Goal: Task Accomplishment & Management: Manage account settings

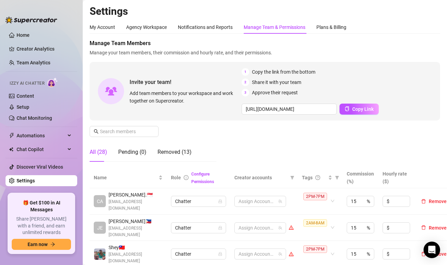
click at [172, 126] on div "Manage Team Members Manage your team members, their commission and hourly rate,…" at bounding box center [265, 103] width 350 height 128
click at [337, 176] on icon "filter" at bounding box center [337, 177] width 4 height 3
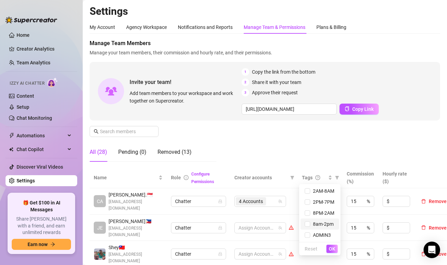
click at [318, 224] on span "8am-2pm" at bounding box center [321, 224] width 23 height 6
checkbox input "true"
drag, startPoint x: 329, startPoint y: 250, endPoint x: 442, endPoint y: 198, distance: 124.2
click at [329, 249] on span "OK" at bounding box center [332, 249] width 7 height 6
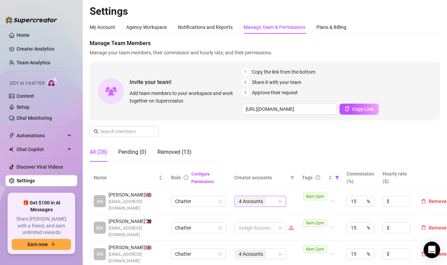
click at [273, 204] on div "4 Accounts" at bounding box center [257, 202] width 42 height 10
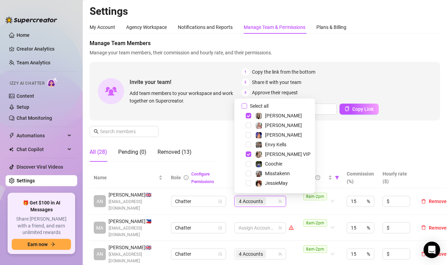
click at [246, 105] on input "Select all" at bounding box center [244, 106] width 6 height 6
checkbox input "false"
click at [356, 155] on div "Manage Team Members Manage your team members, their commission and hourly rate,…" at bounding box center [265, 103] width 350 height 128
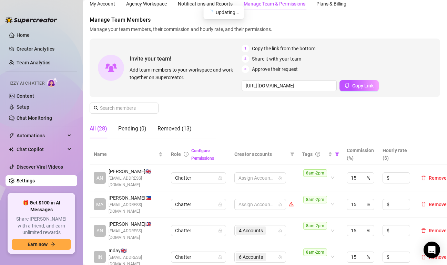
scroll to position [34, 0]
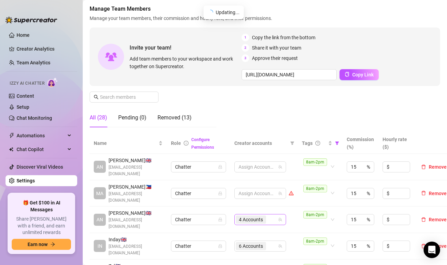
click at [273, 216] on div "4 Accounts" at bounding box center [257, 220] width 42 height 10
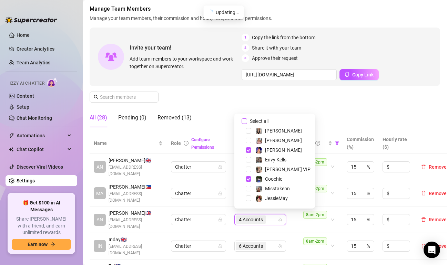
click at [244, 120] on input "Select all" at bounding box center [244, 121] width 6 height 6
checkbox input "false"
click at [318, 116] on div "Manage Team Members Manage your team members, their commission and hourly rate,…" at bounding box center [265, 69] width 350 height 128
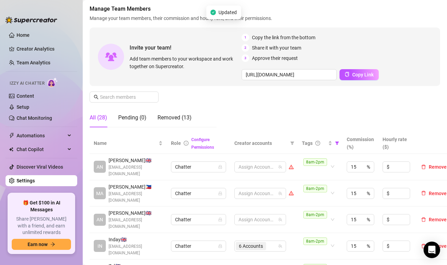
scroll to position [138, 0]
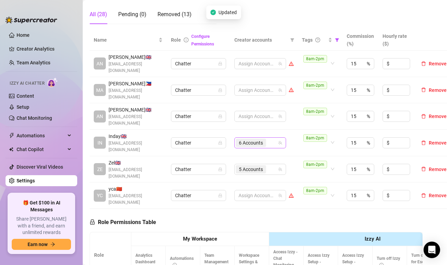
click at [276, 138] on div "6 Accounts" at bounding box center [257, 143] width 42 height 10
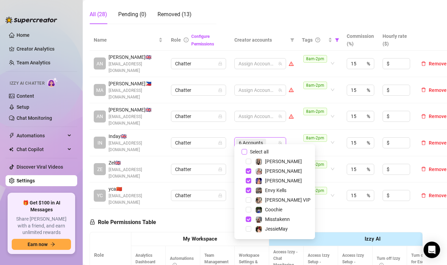
click at [242, 152] on input "Select all" at bounding box center [244, 152] width 6 height 6
click at [243, 152] on input "Select all" at bounding box center [244, 152] width 6 height 6
checkbox input "false"
click at [298, 121] on td "8am-2pm" at bounding box center [320, 116] width 45 height 27
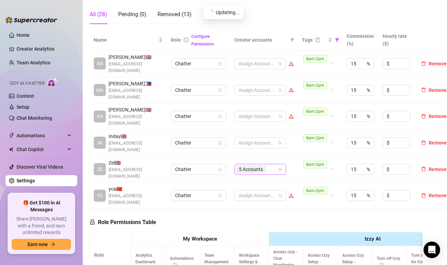
click at [269, 165] on div "5 Accounts" at bounding box center [257, 170] width 42 height 10
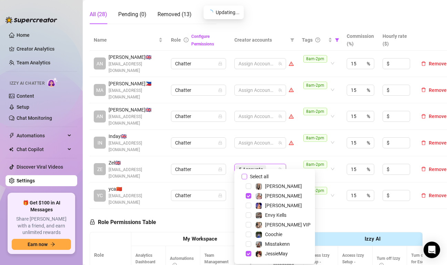
click at [245, 177] on input "Select all" at bounding box center [244, 177] width 6 height 6
checkbox input "false"
